Goal: Task Accomplishment & Management: Manage account settings

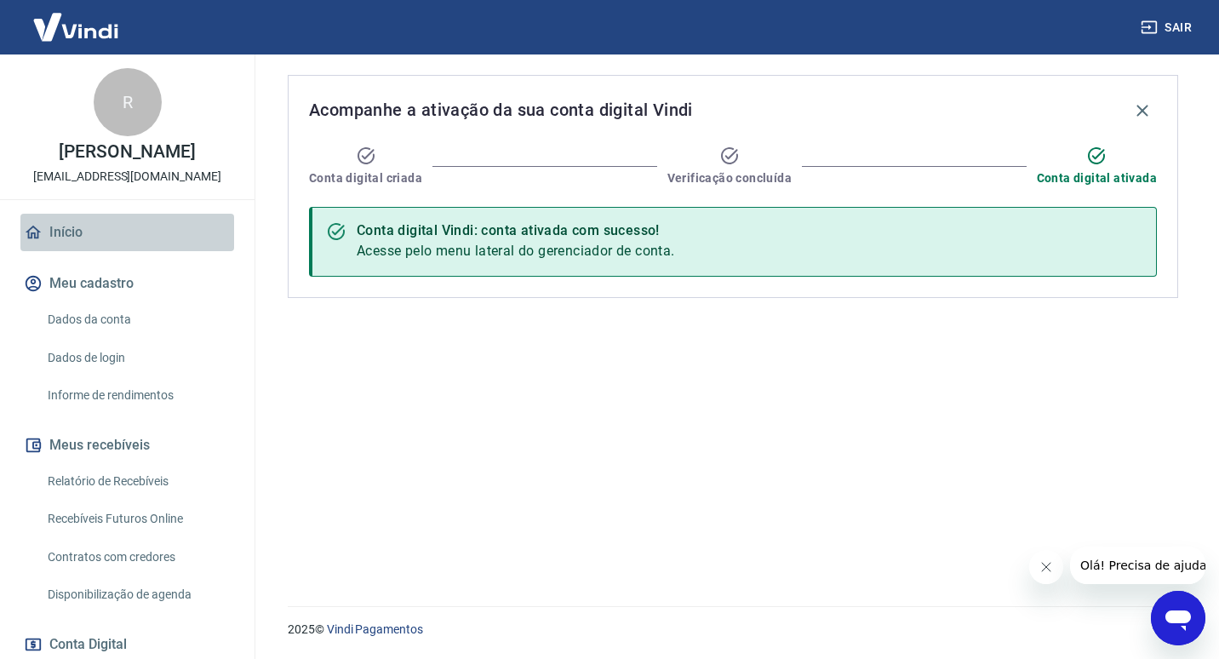
click at [132, 227] on link "Início" at bounding box center [127, 232] width 214 height 37
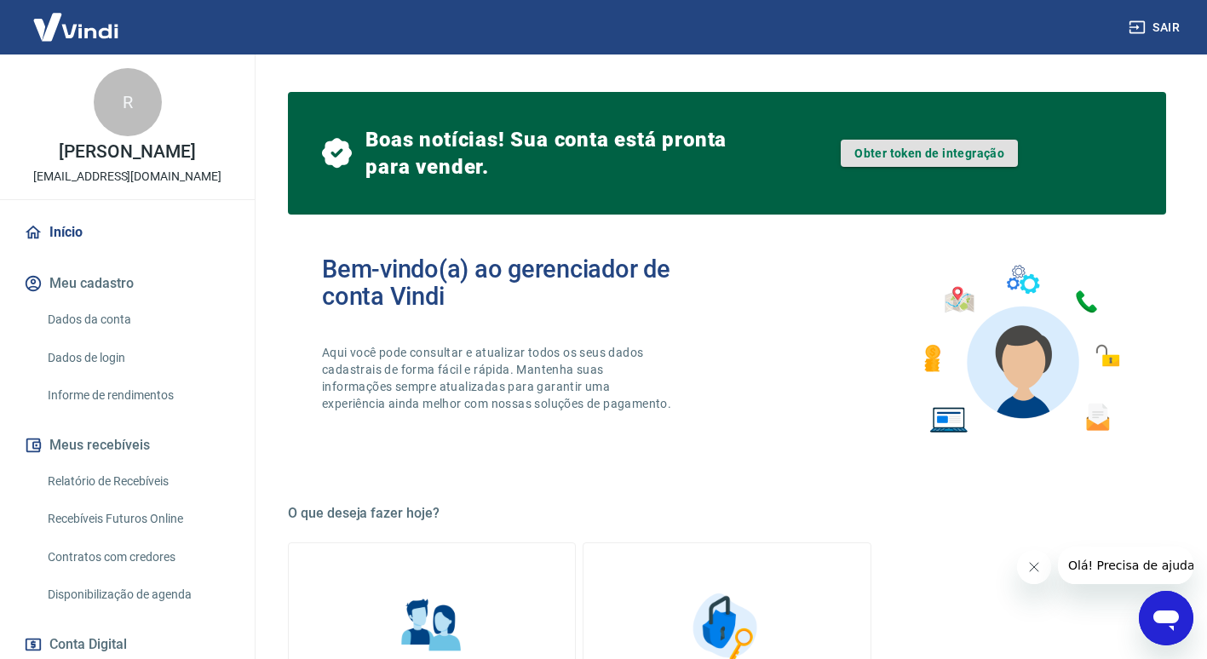
click at [942, 153] on link "Obter token de integração" at bounding box center [929, 153] width 177 height 27
click at [115, 473] on link "Relatório de Recebíveis" at bounding box center [137, 481] width 193 height 35
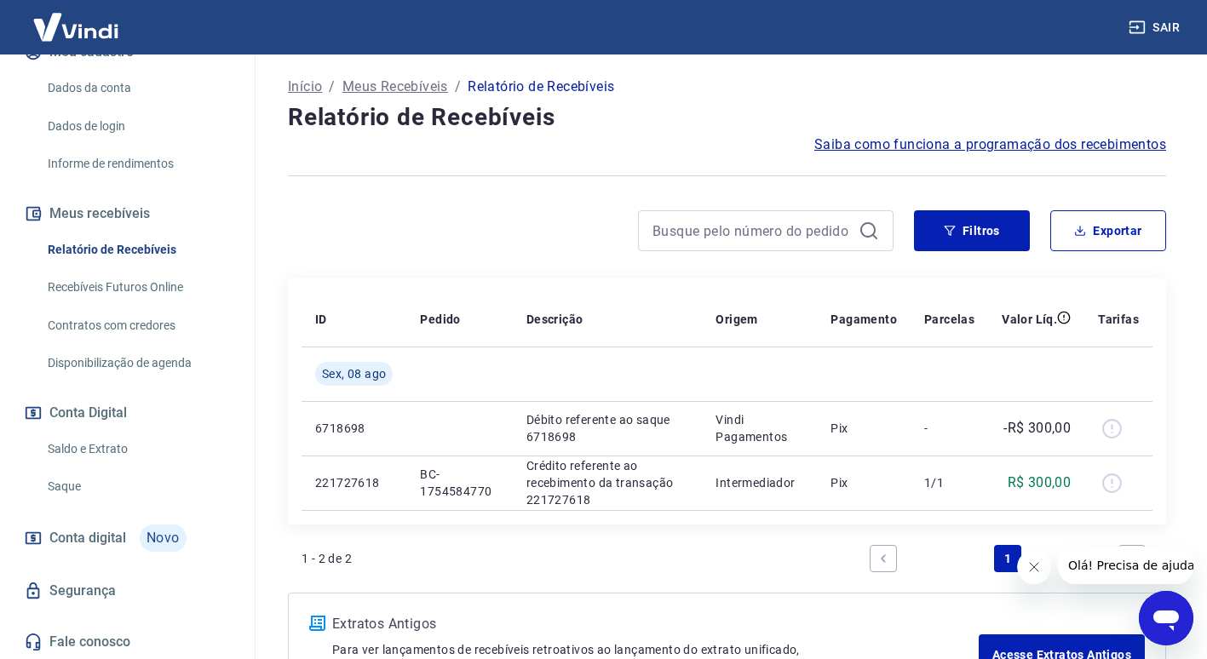
scroll to position [233, 0]
click at [100, 452] on link "Saldo e Extrato" at bounding box center [137, 447] width 193 height 35
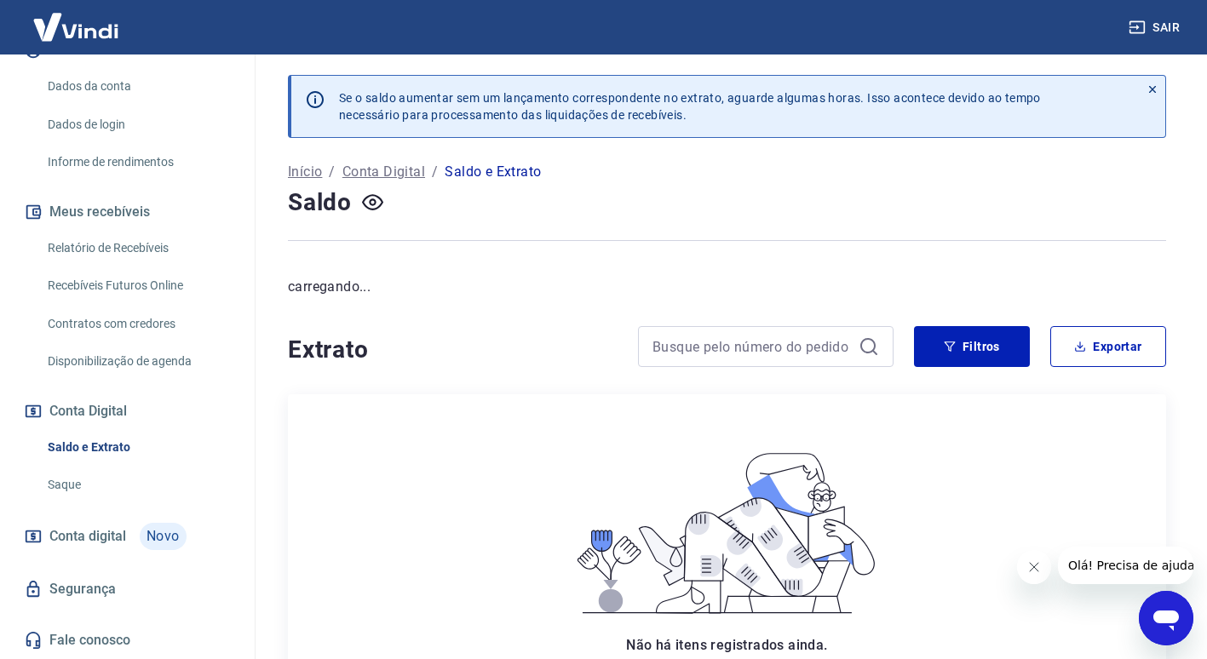
click at [93, 478] on link "Saque" at bounding box center [137, 485] width 193 height 35
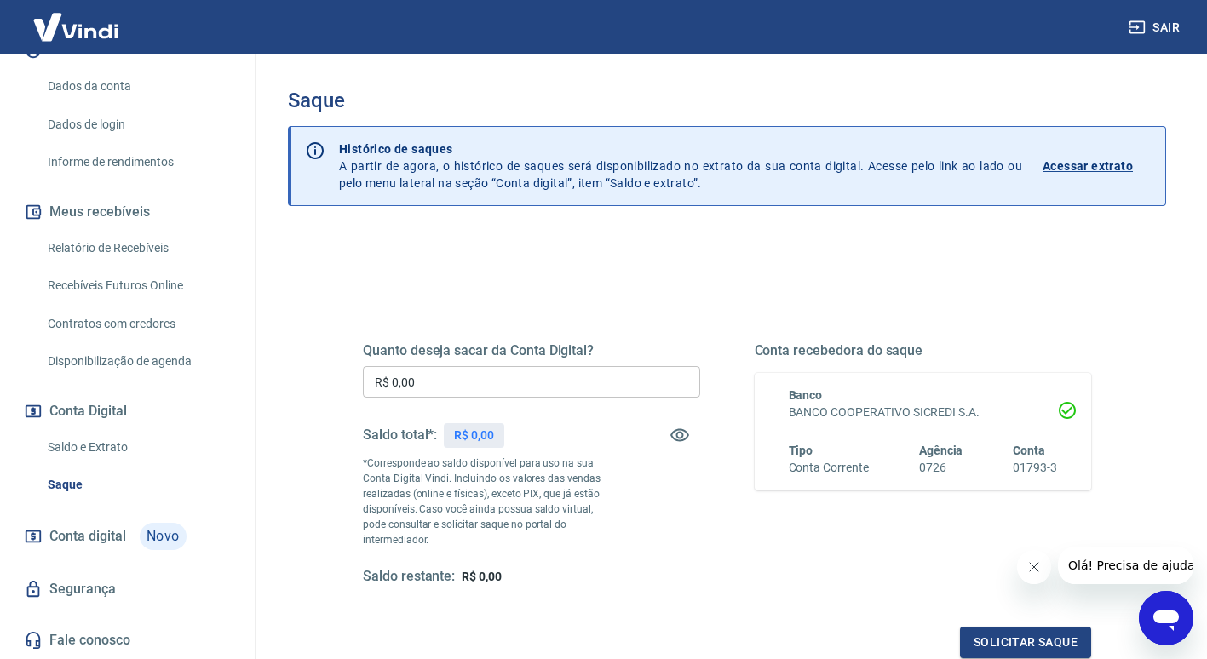
click at [115, 450] on link "Saldo e Extrato" at bounding box center [137, 447] width 193 height 35
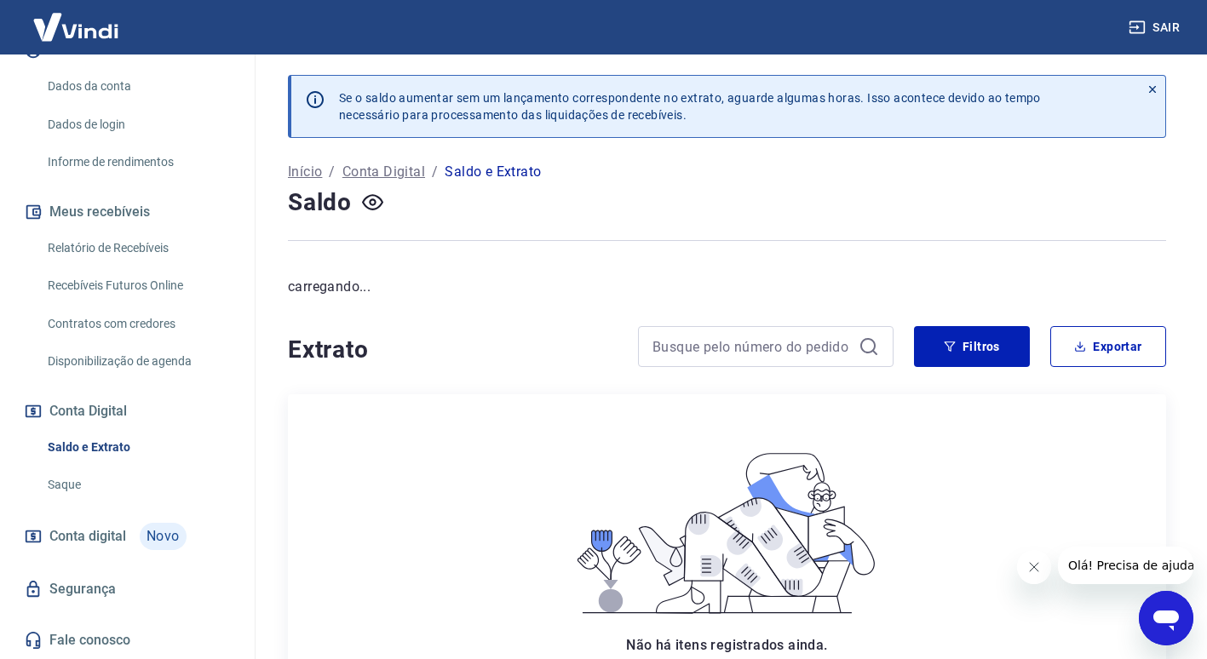
click at [110, 479] on link "Saque" at bounding box center [137, 485] width 193 height 35
click at [112, 440] on link "Saldo e Extrato" at bounding box center [137, 447] width 193 height 35
click at [142, 316] on link "Contratos com credores" at bounding box center [137, 324] width 193 height 35
